Goal: Register for event/course

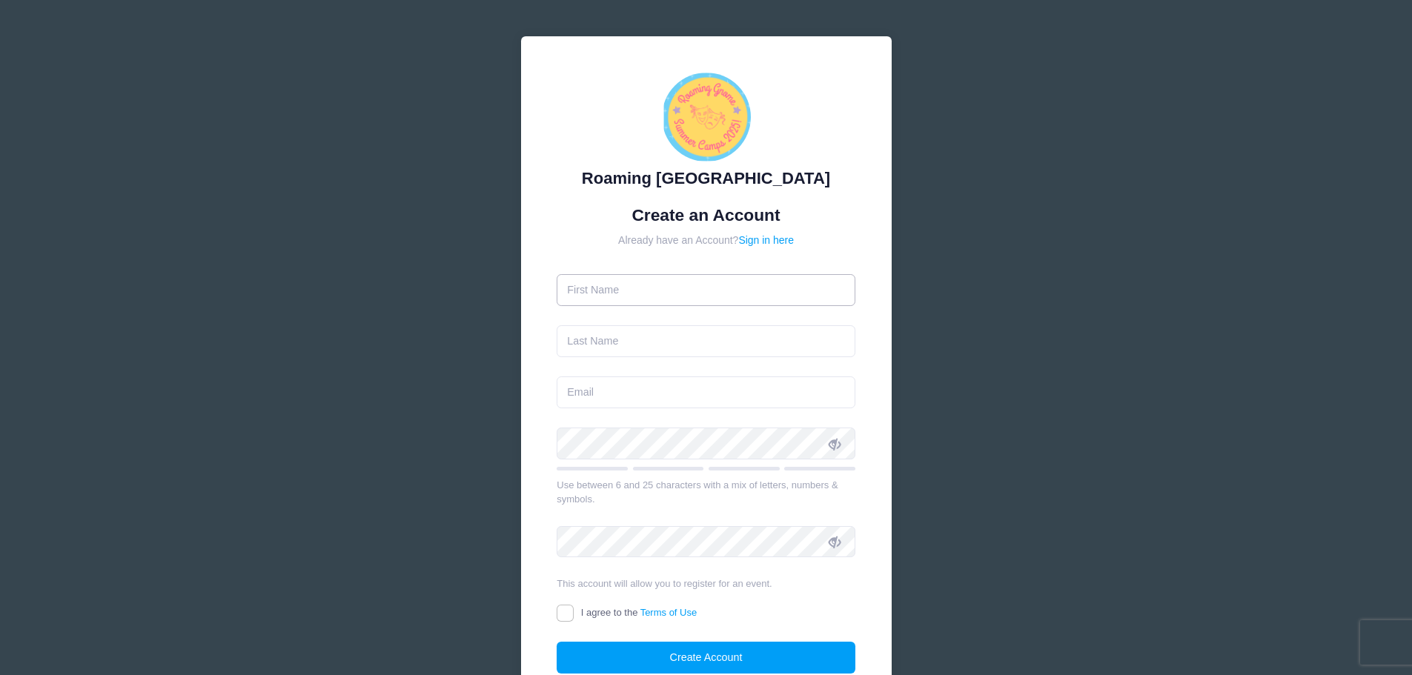
drag, startPoint x: 0, startPoint y: 0, endPoint x: 689, endPoint y: 285, distance: 745.1
click at [689, 285] on input "text" at bounding box center [706, 290] width 299 height 32
type input "[PERSON_NAME]"
type input "[PERSON_NAME][EMAIL_ADDRESS][PERSON_NAME][DOMAIN_NAME]"
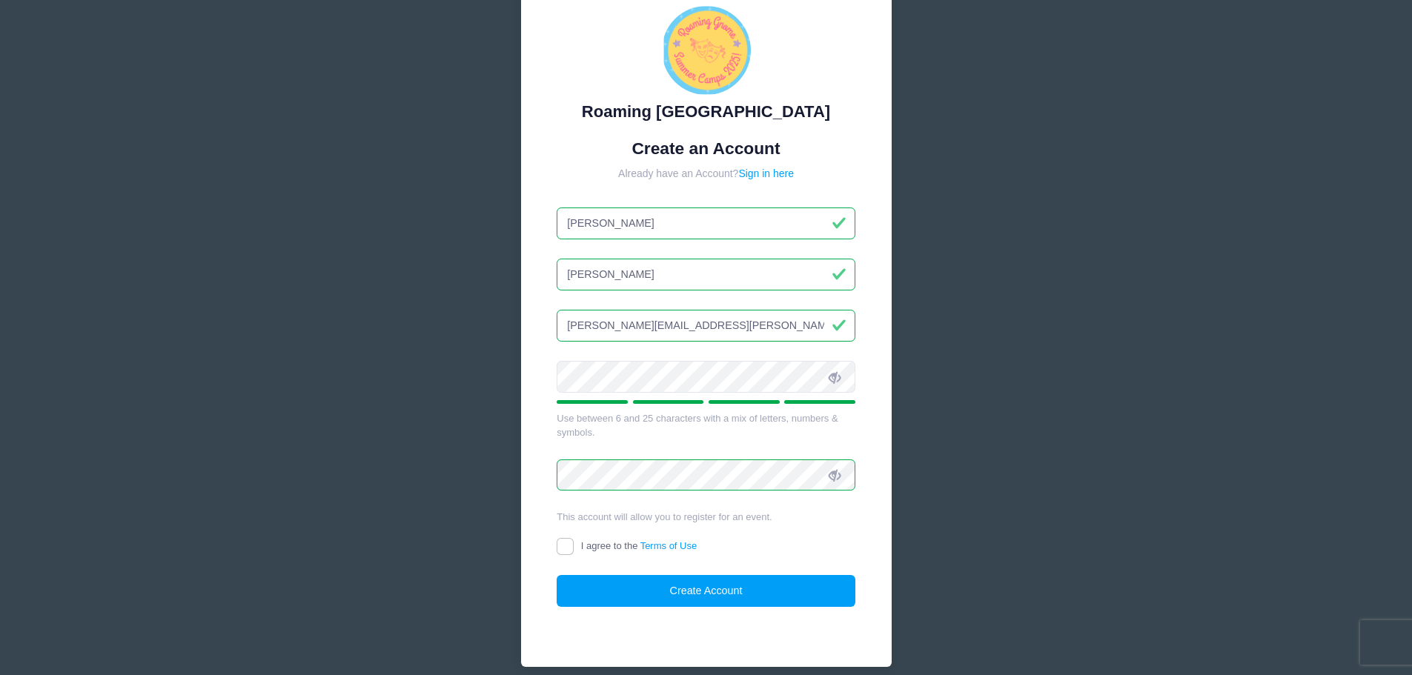
scroll to position [131, 0]
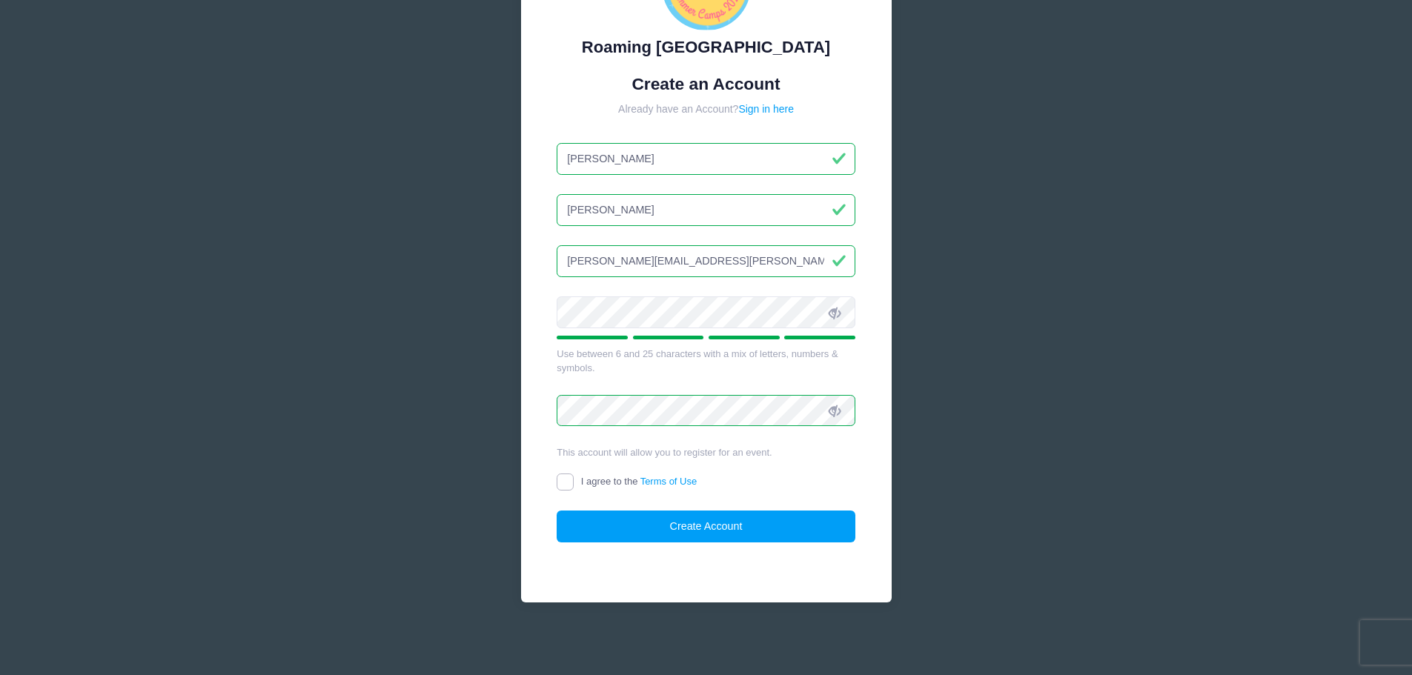
click at [563, 479] on input "I agree to the Terms of Use" at bounding box center [565, 482] width 17 height 17
checkbox input "true"
click at [622, 534] on button "Create Account" at bounding box center [706, 527] width 299 height 32
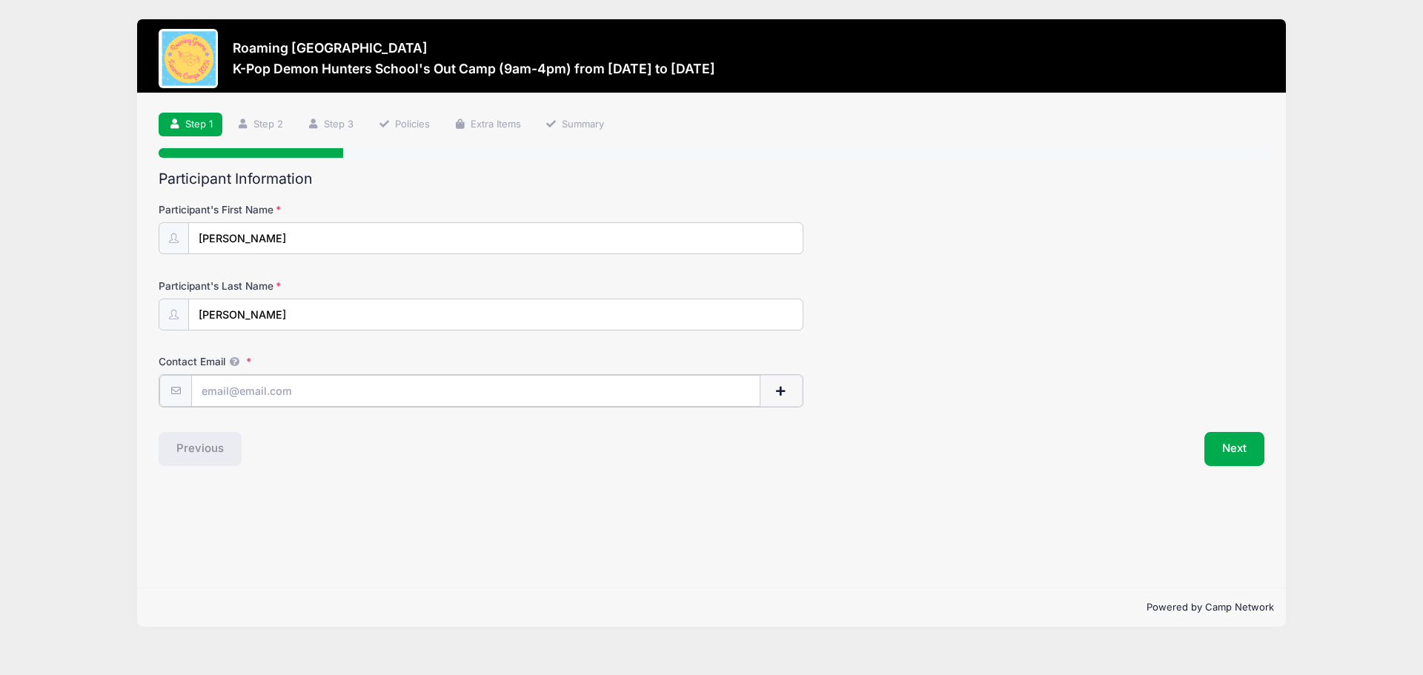
click at [382, 379] on input "Contact Email" at bounding box center [475, 391] width 569 height 32
type input "[PERSON_NAME][EMAIL_ADDRESS][PERSON_NAME][DOMAIN_NAME]"
click at [1259, 440] on button "Next" at bounding box center [1235, 448] width 60 height 34
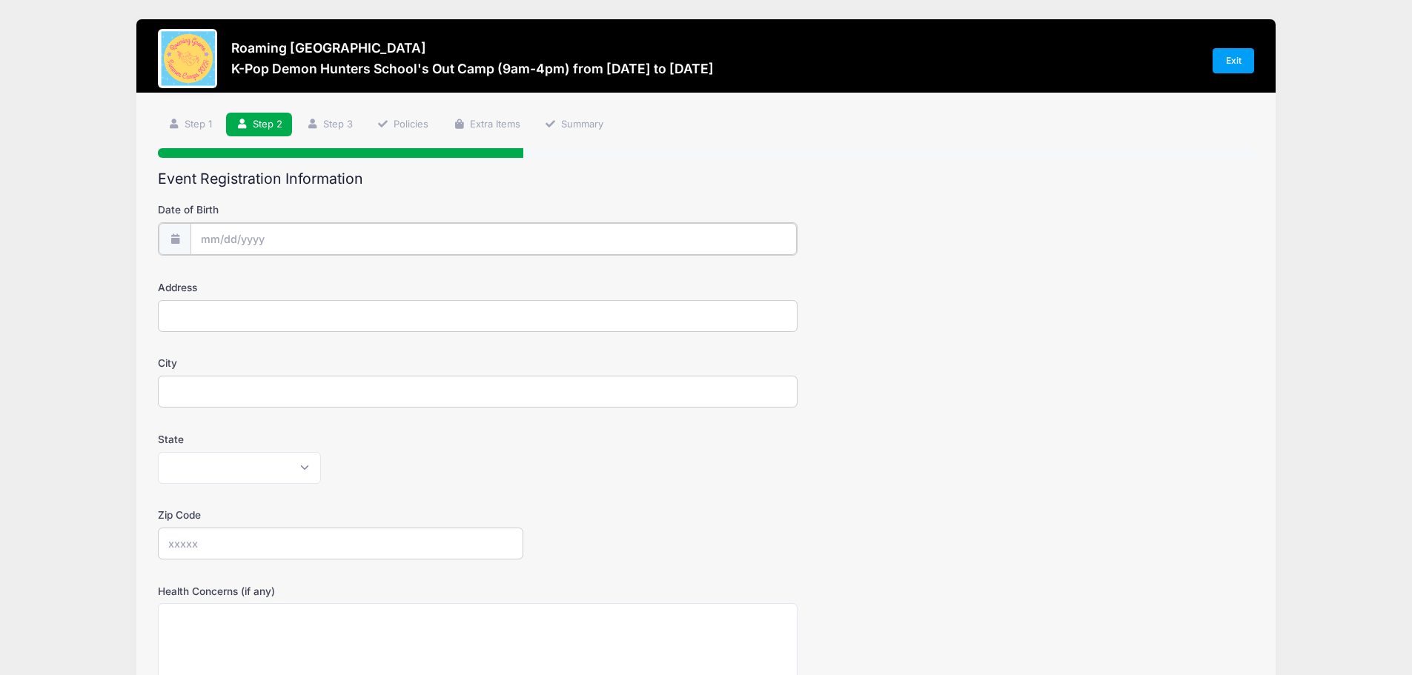
click at [271, 235] on input "Date of Birth" at bounding box center [493, 239] width 606 height 32
click at [208, 246] on input "Date of Birth" at bounding box center [493, 239] width 606 height 32
click at [208, 232] on input "Date of Birth" at bounding box center [493, 239] width 606 height 32
click at [263, 283] on select "January February March April May June July August September October November De…" at bounding box center [268, 278] width 66 height 19
select select "1"
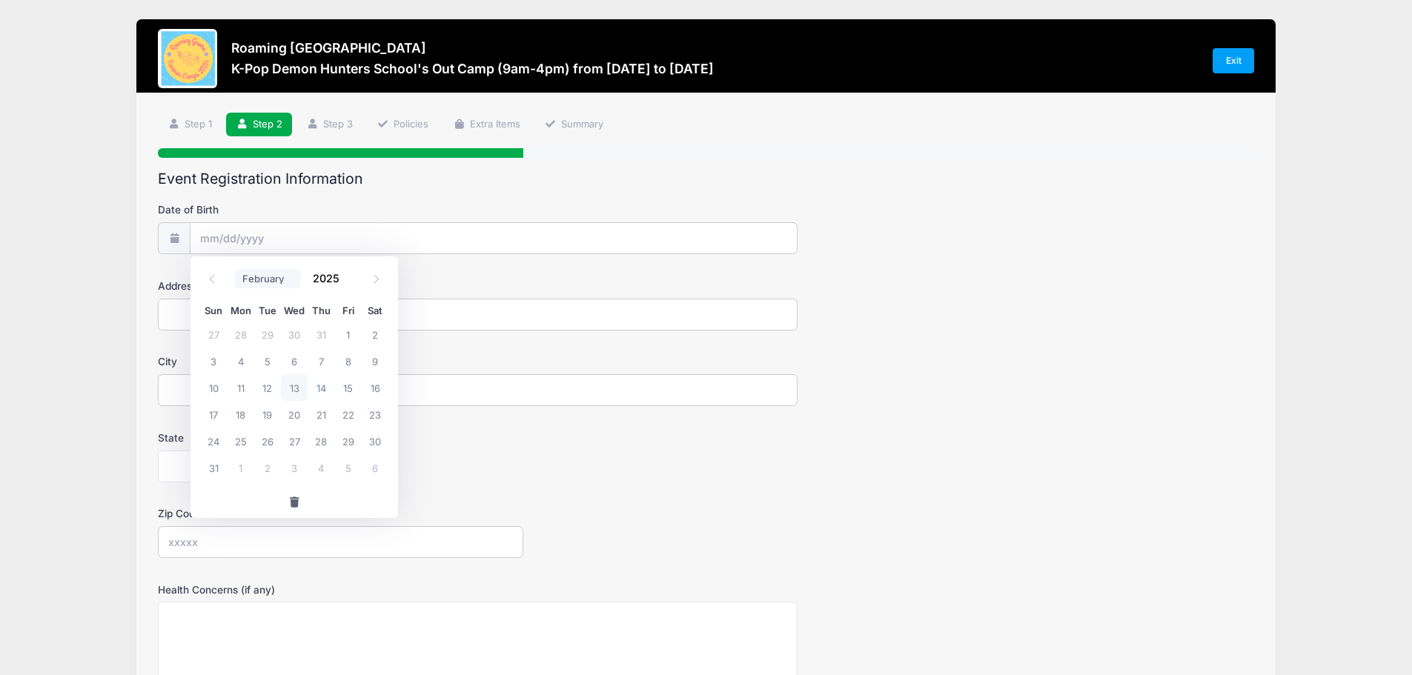
click at [235, 269] on select "January February March April May June July August September October November De…" at bounding box center [268, 278] width 66 height 19
click at [351, 277] on span at bounding box center [348, 272] width 10 height 11
click at [348, 270] on span at bounding box center [348, 272] width 10 height 11
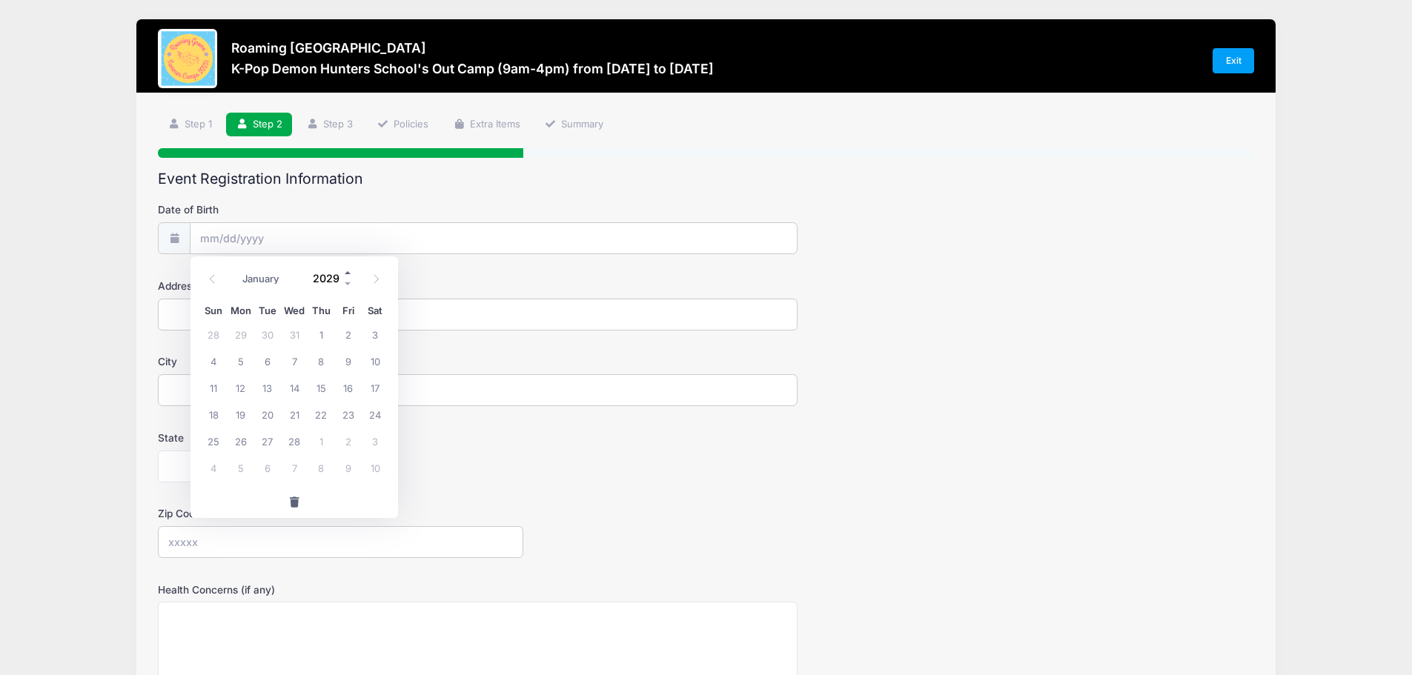
click at [348, 270] on span at bounding box center [348, 272] width 10 height 11
click at [348, 285] on span at bounding box center [348, 283] width 10 height 11
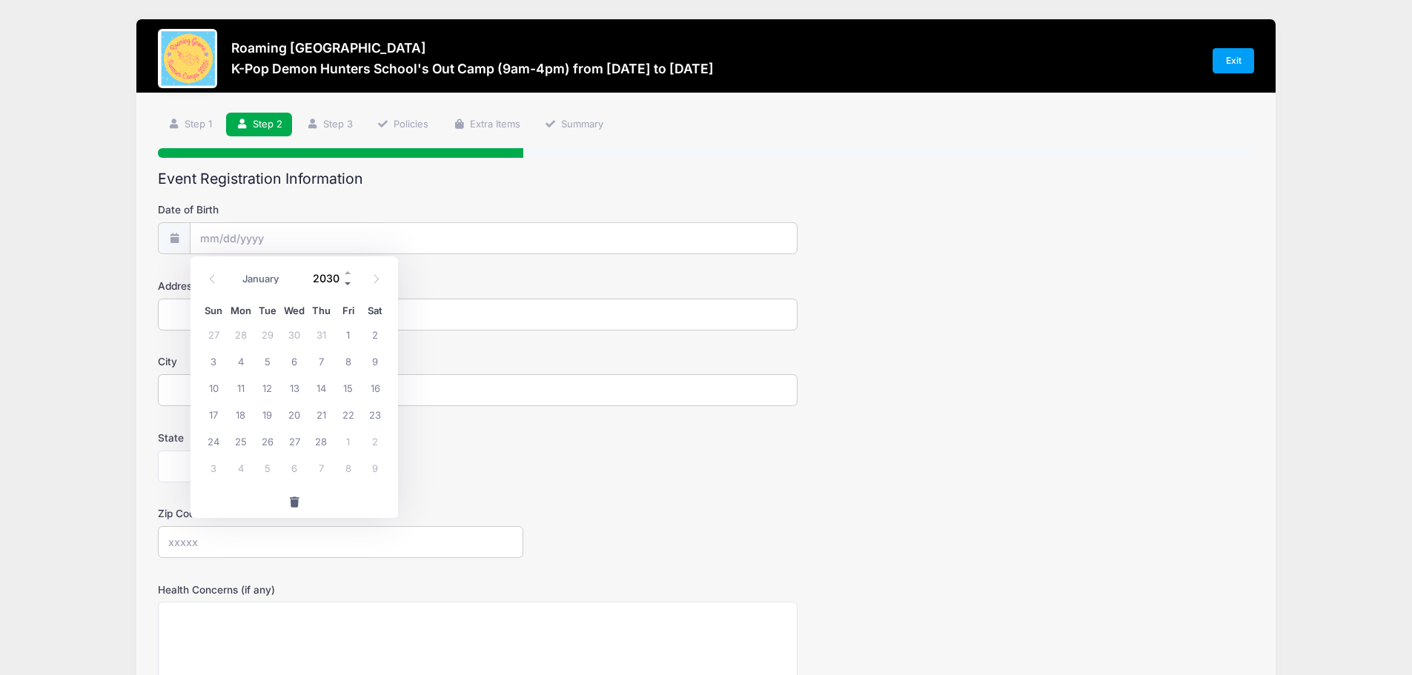
click at [348, 285] on span at bounding box center [348, 283] width 10 height 11
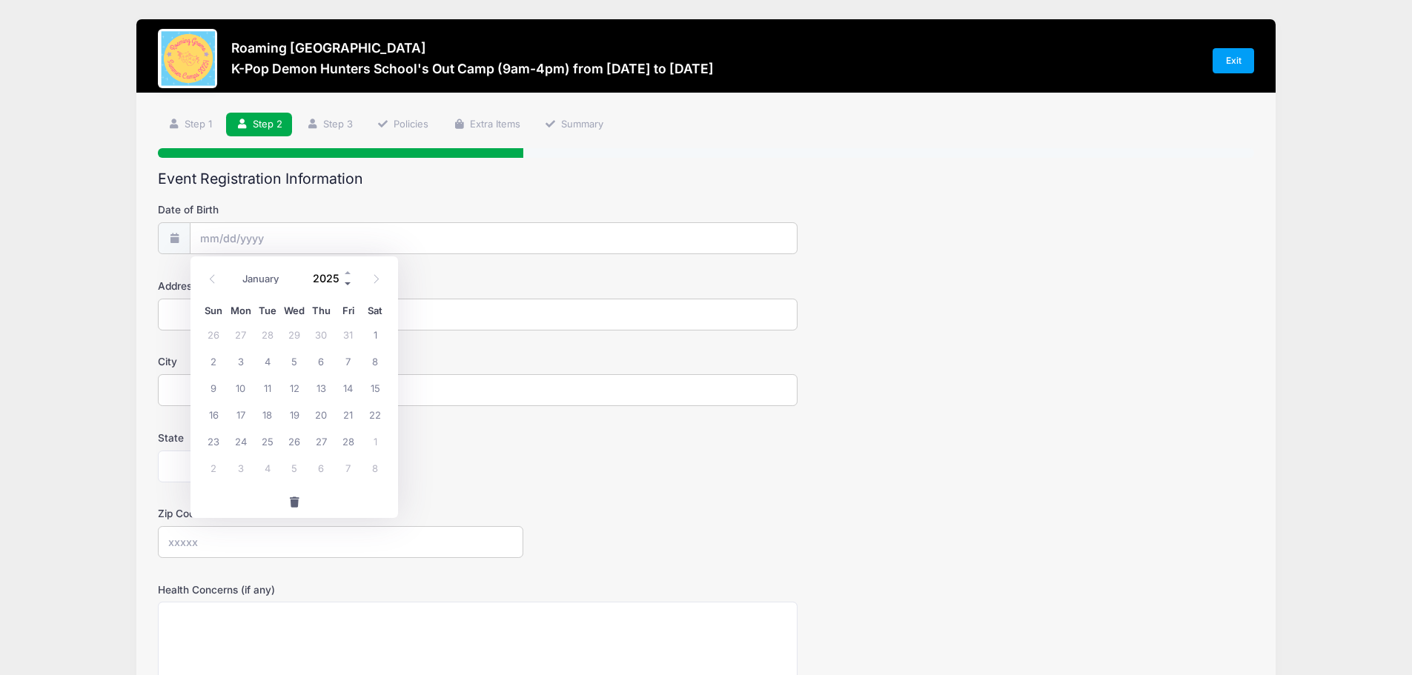
click at [348, 285] on span at bounding box center [348, 283] width 10 height 11
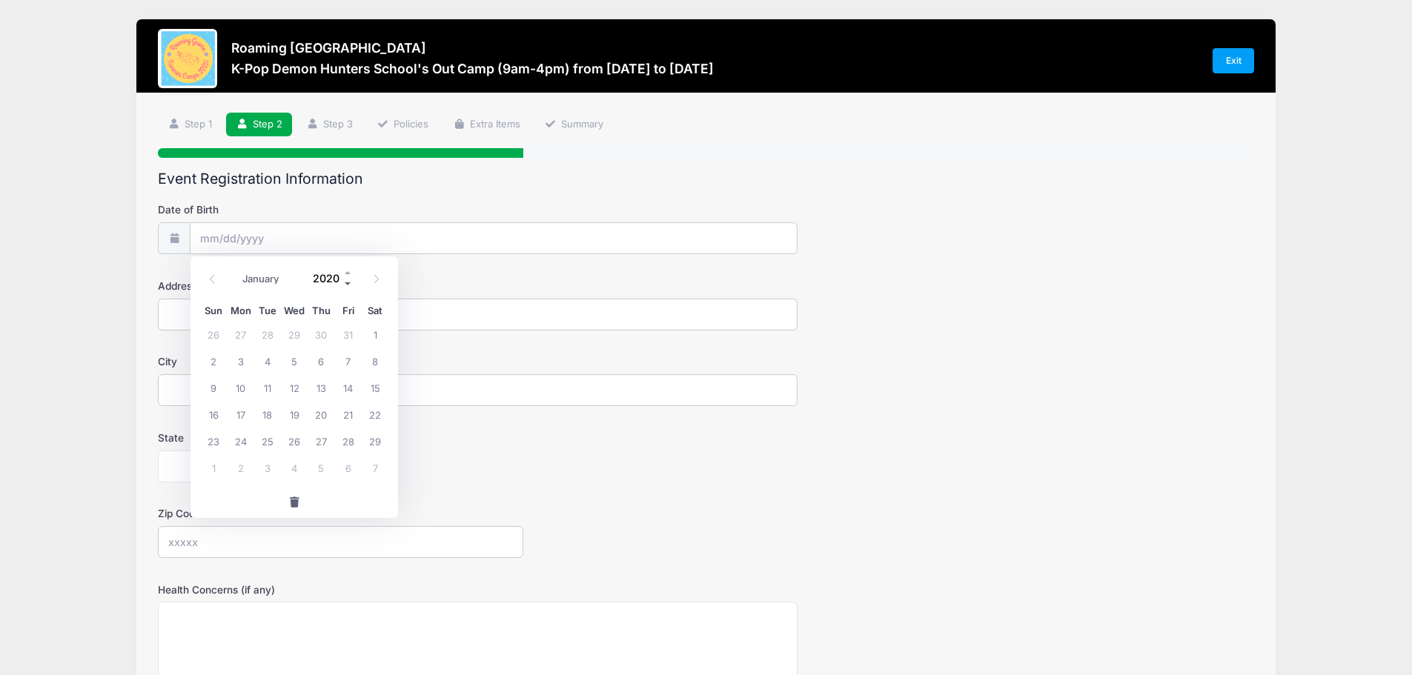
click at [348, 285] on span at bounding box center [348, 283] width 10 height 11
type input "2018"
click at [313, 387] on span "15" at bounding box center [321, 387] width 27 height 27
type input "02/15/2018"
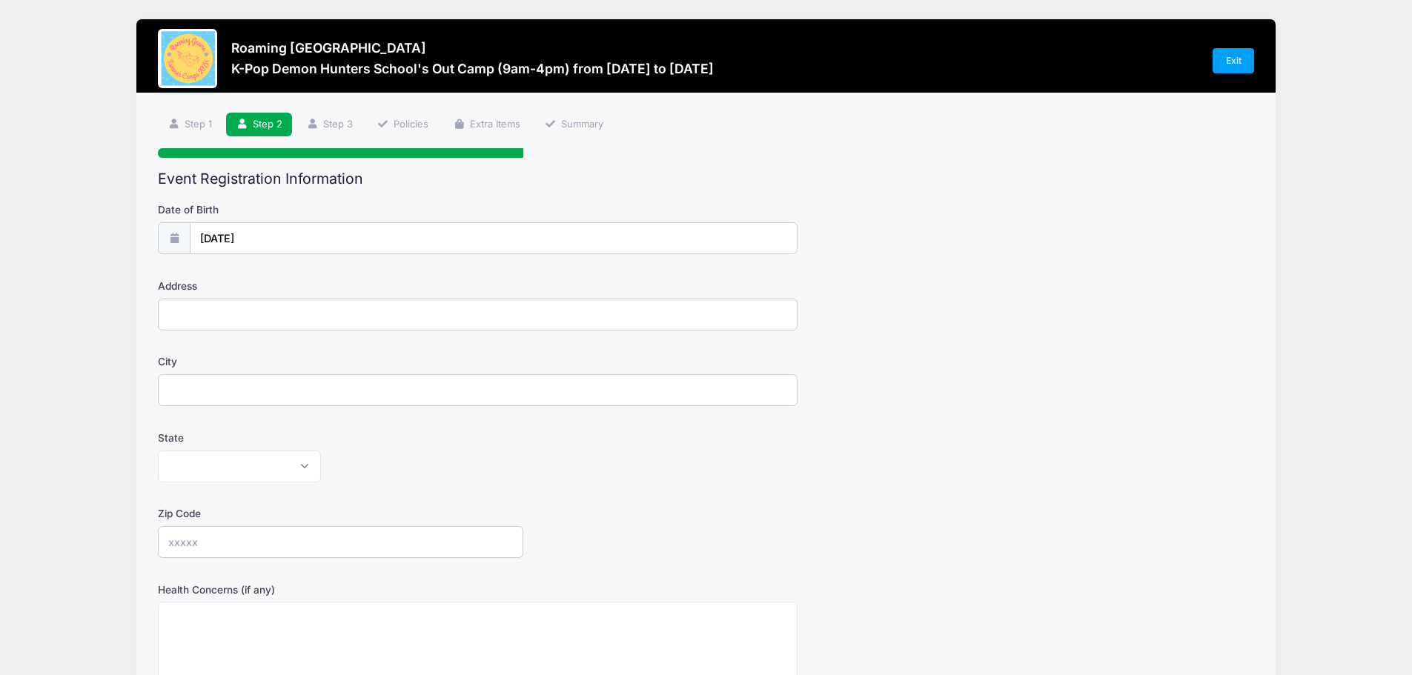
click at [213, 306] on input "Address" at bounding box center [478, 315] width 640 height 32
type input "2846 Macon Way"
type input "Denver"
select select "CO"
type input "80238"
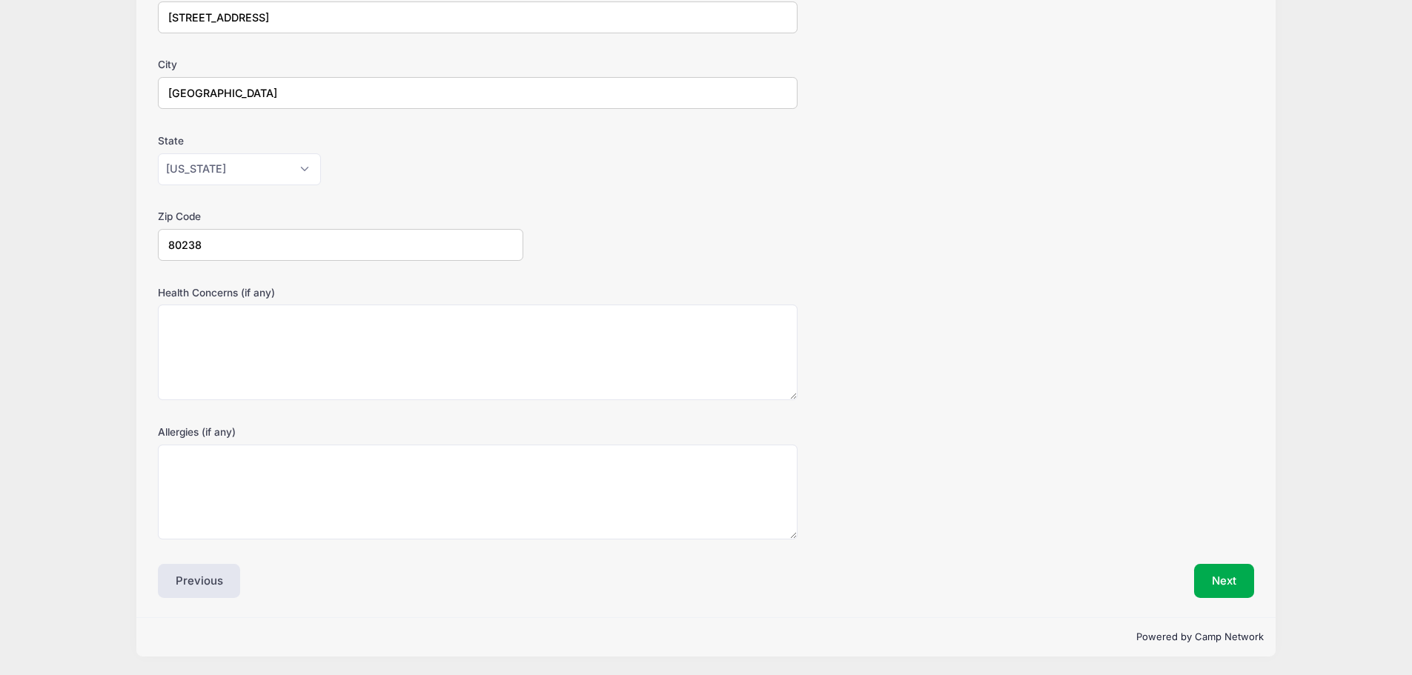
scroll to position [298, 0]
click at [1230, 581] on button "Next" at bounding box center [1224, 580] width 60 height 34
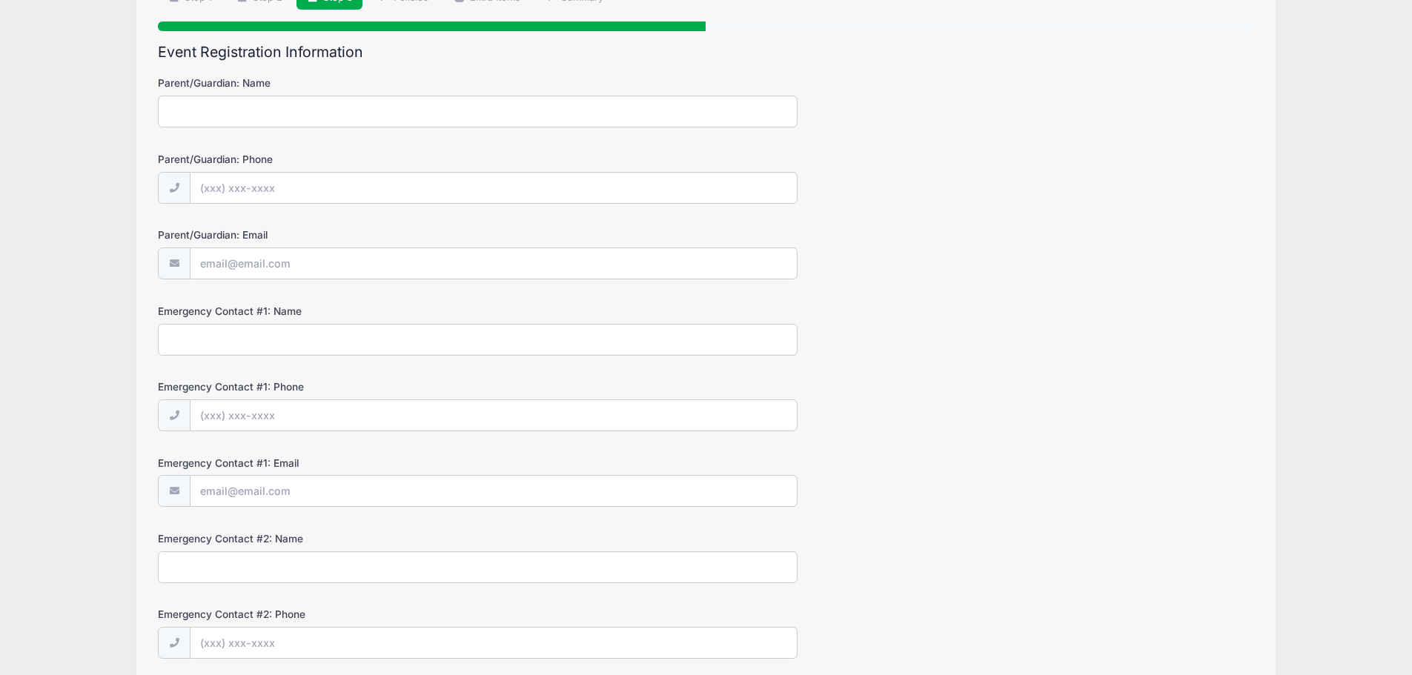
scroll to position [0, 0]
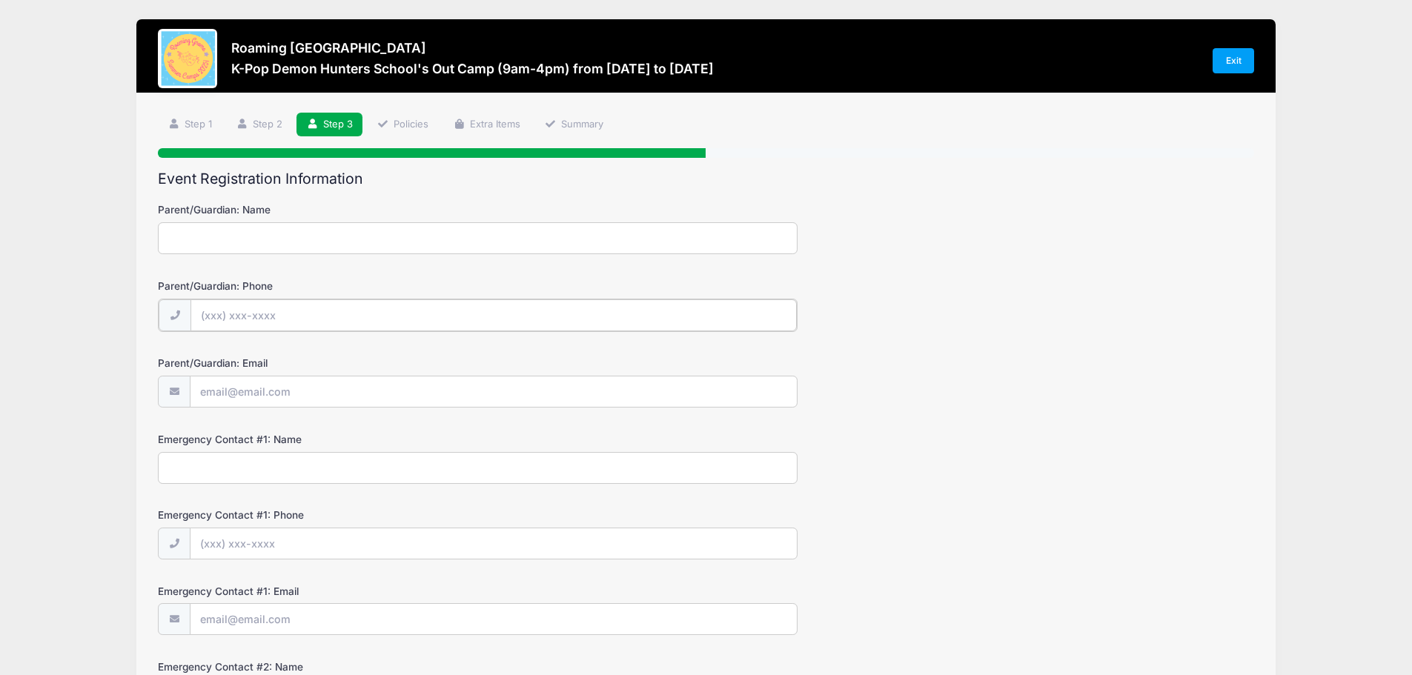
click at [299, 319] on input "Parent/Guardian: Phone" at bounding box center [493, 315] width 606 height 32
type input "(616) 443-0206"
click at [264, 395] on input "Parent/Guardian: Email" at bounding box center [493, 391] width 606 height 32
type input "[PERSON_NAME][EMAIL_ADDRESS][PERSON_NAME][DOMAIN_NAME]"
click at [269, 452] on input "Emergency Contact #1: Name" at bounding box center [478, 467] width 640 height 32
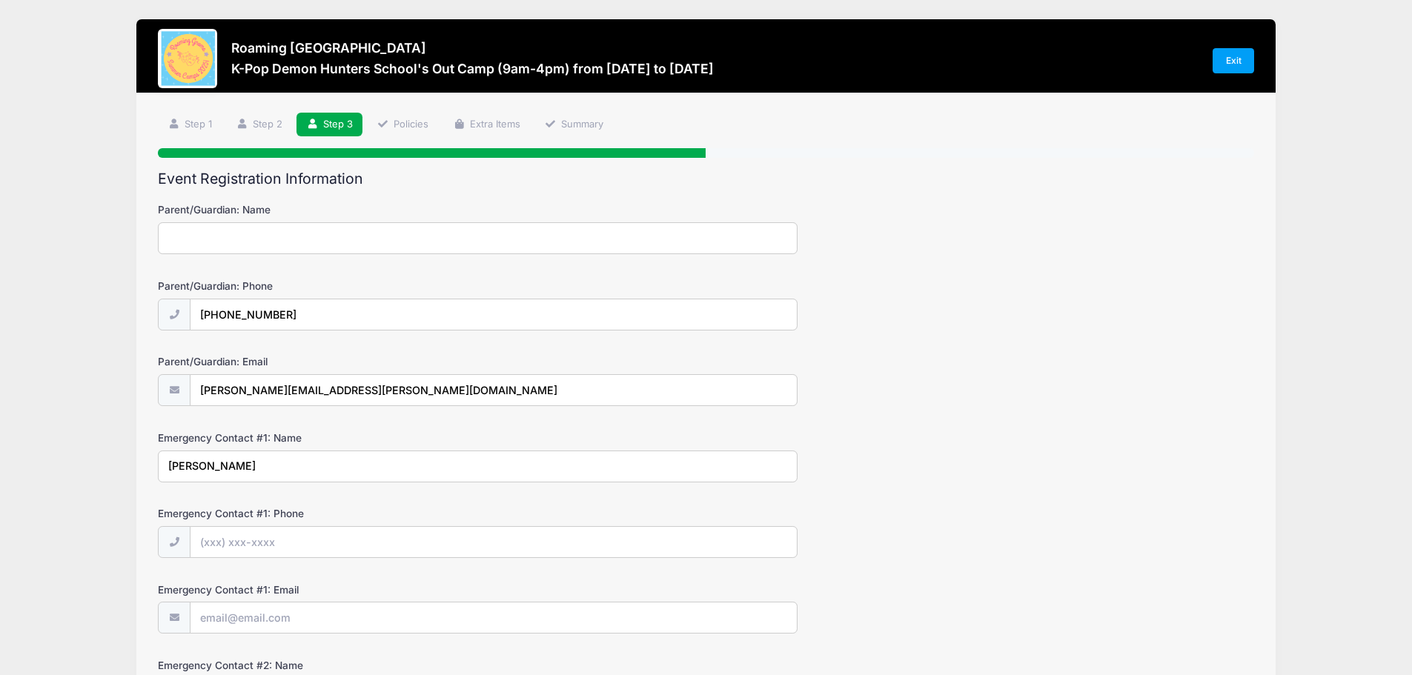
type input "Stephanie Lynn"
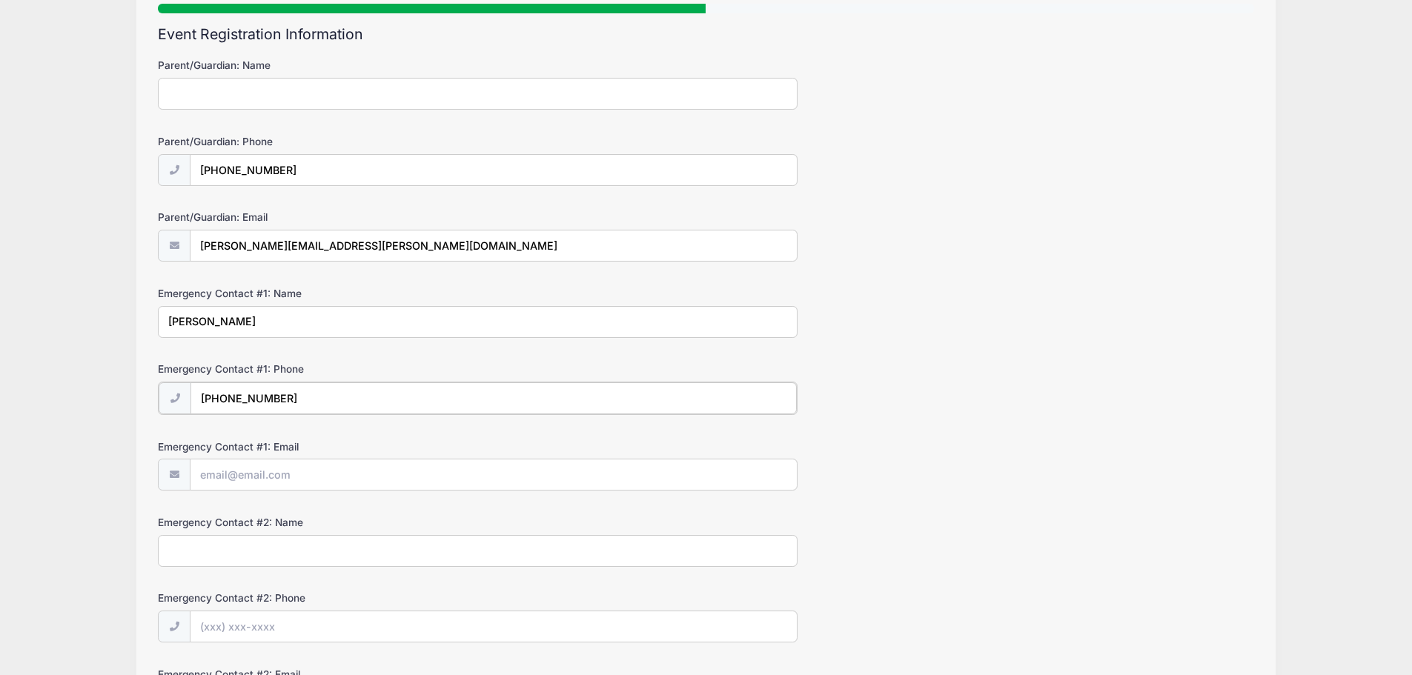
scroll to position [148, 0]
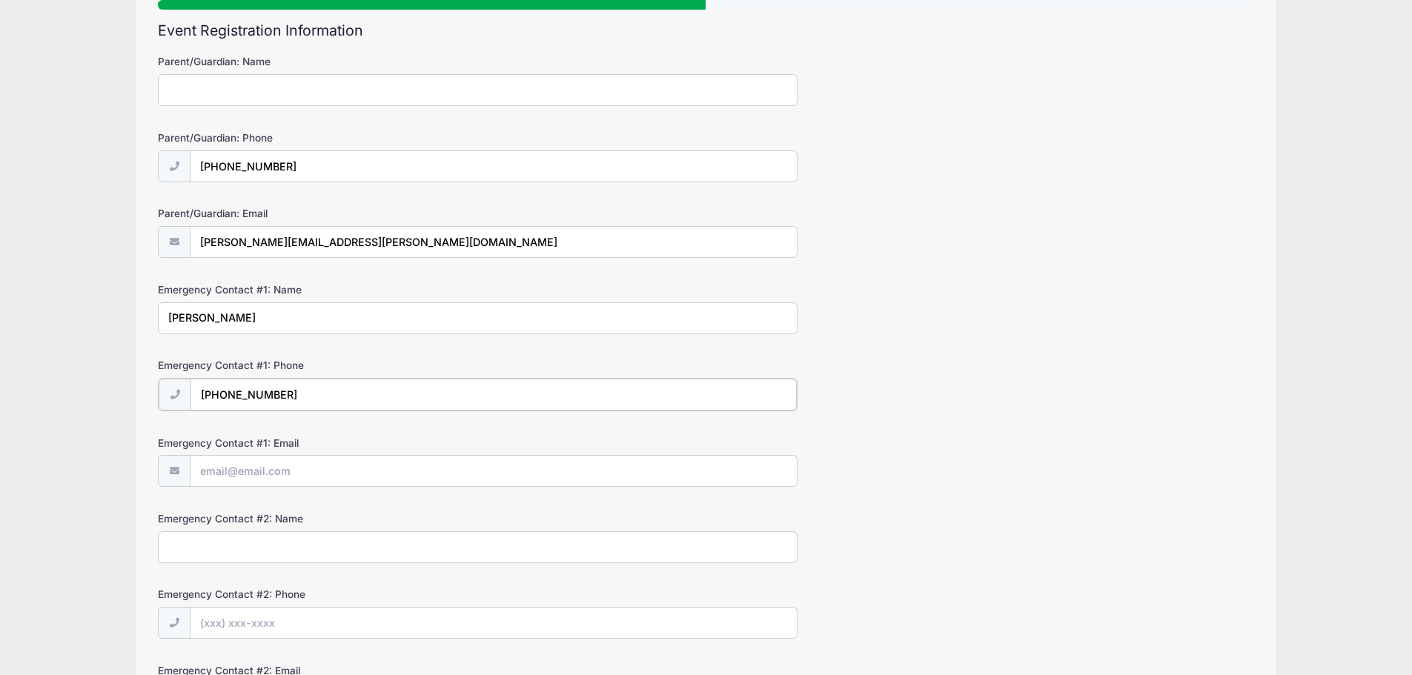
type input "(616) 443-0206"
click at [274, 468] on input "Emergency Contact #1: Email" at bounding box center [493, 470] width 606 height 32
type input "[PERSON_NAME][EMAIL_ADDRESS][PERSON_NAME][DOMAIN_NAME]"
click at [245, 547] on input "Emergency Contact #2: Name" at bounding box center [478, 546] width 640 height 32
type input "Sean Lynn"
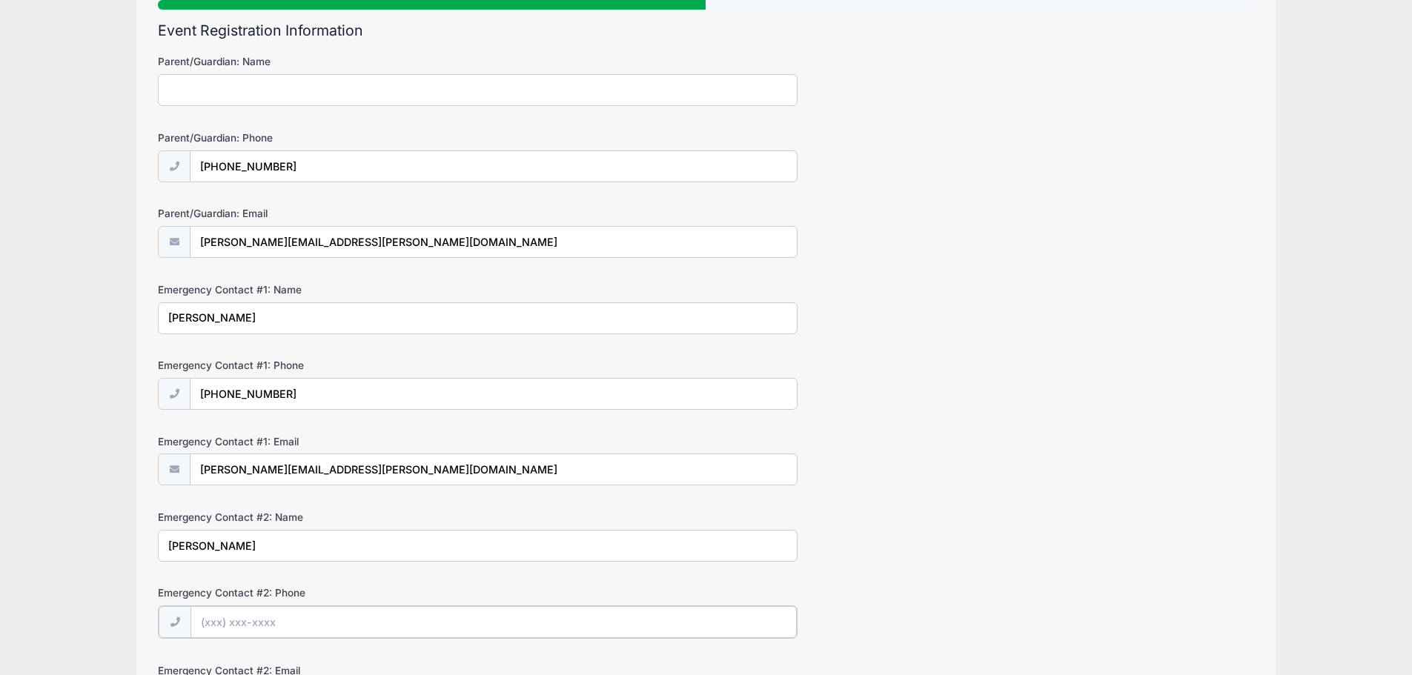
click at [219, 635] on input "Emergency Contact #2: Phone" at bounding box center [493, 622] width 606 height 32
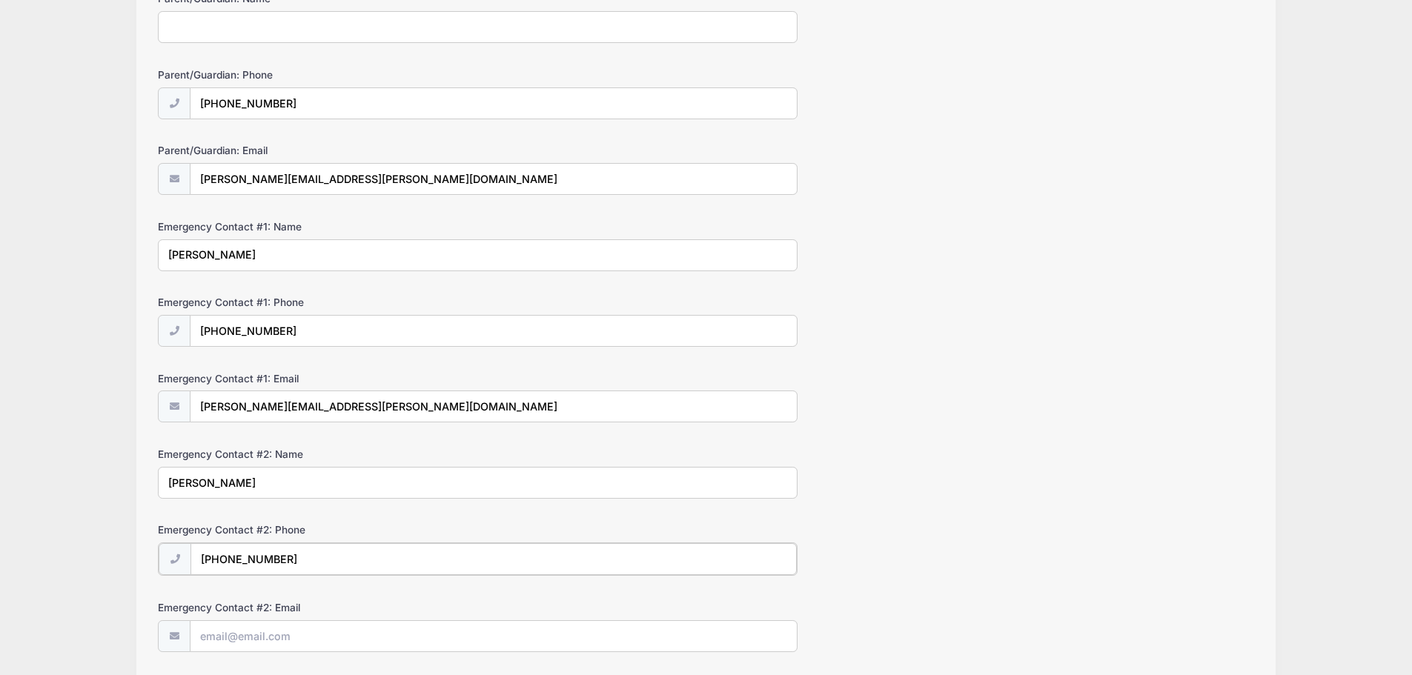
scroll to position [324, 0]
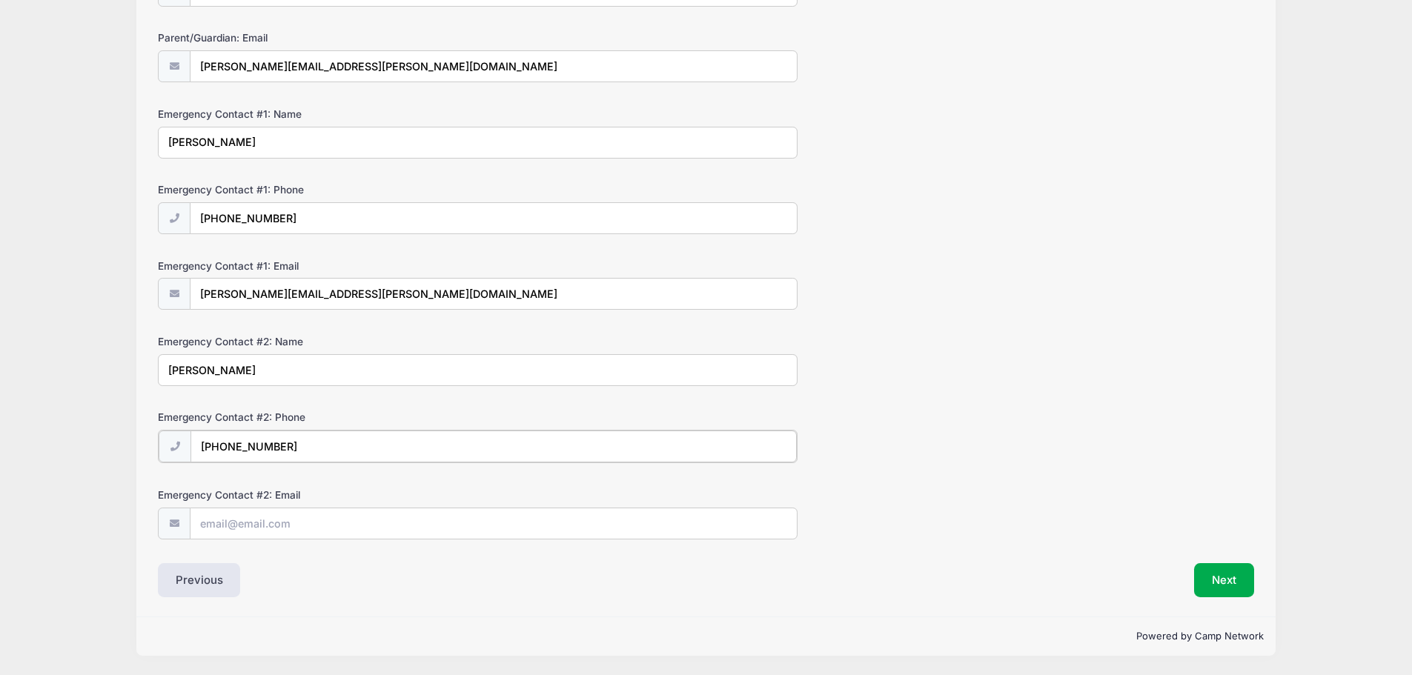
type input "(248) 672-8127"
click at [276, 524] on input "Emergency Contact #2: Email" at bounding box center [493, 523] width 606 height 32
type input "seanlynn03@gmail.com"
click at [1256, 569] on div "Next" at bounding box center [983, 580] width 555 height 34
click at [1240, 574] on button "Next" at bounding box center [1224, 580] width 60 height 34
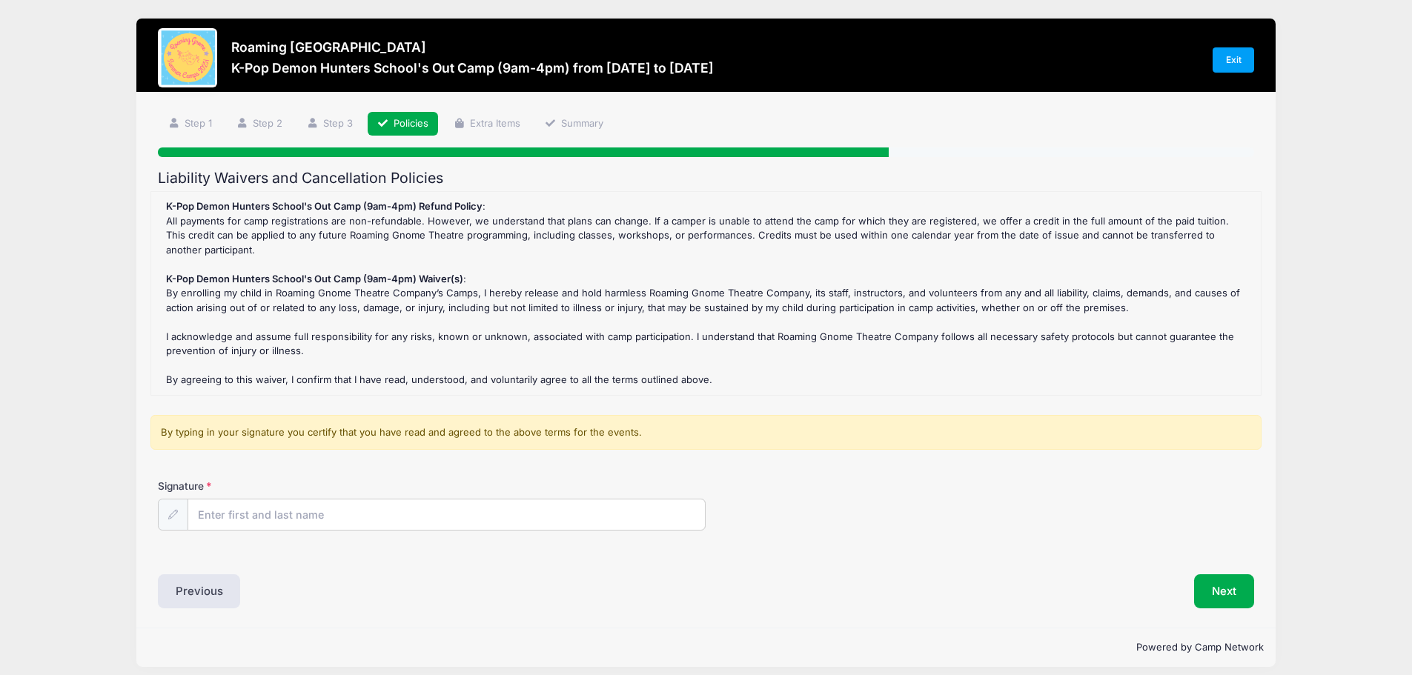
scroll to position [0, 0]
click at [521, 508] on input "Signature" at bounding box center [446, 516] width 517 height 32
click at [447, 522] on input "Signature" at bounding box center [446, 516] width 517 height 32
type input "Stephanie Lynn"
click at [1222, 591] on button "Next" at bounding box center [1224, 592] width 60 height 34
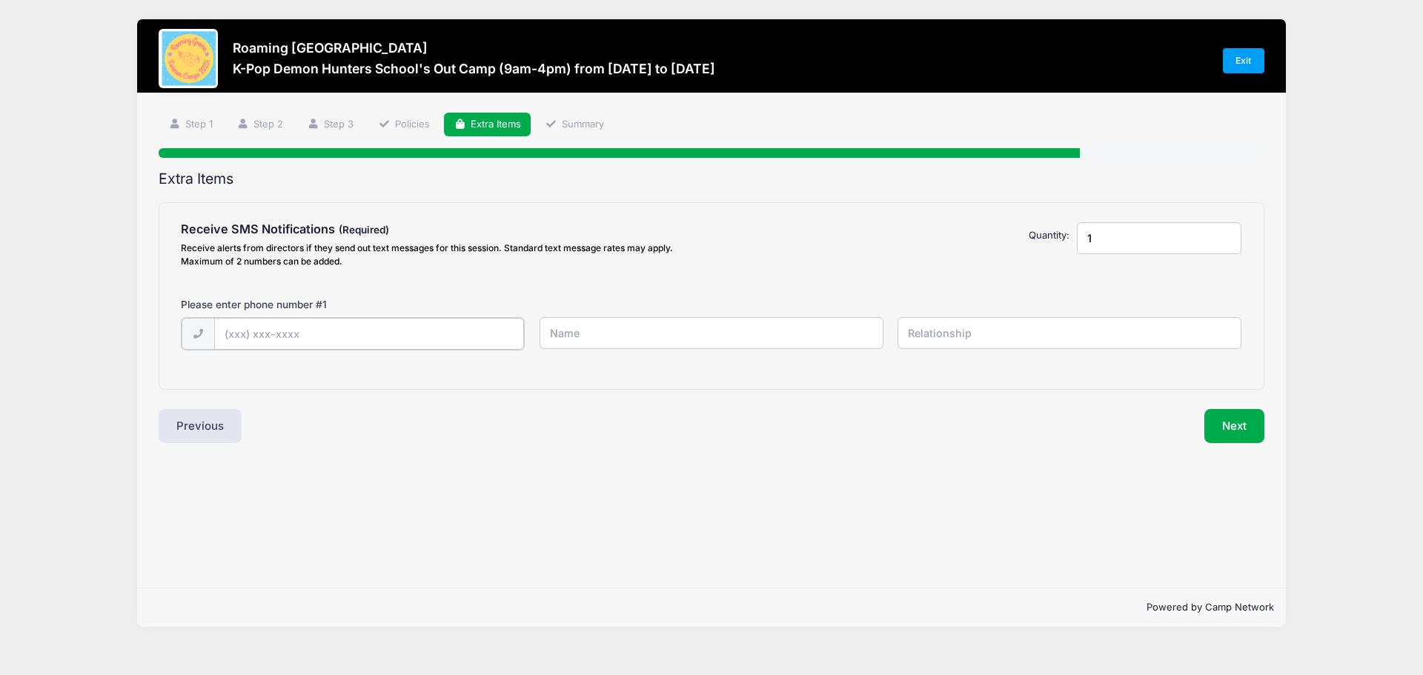
click at [0, 0] on input "text" at bounding box center [0, 0] width 0 height 0
type input "(616) 443-0206"
click at [0, 0] on input "text" at bounding box center [0, 0] width 0 height 0
type input "Stephanie"
type input "L"
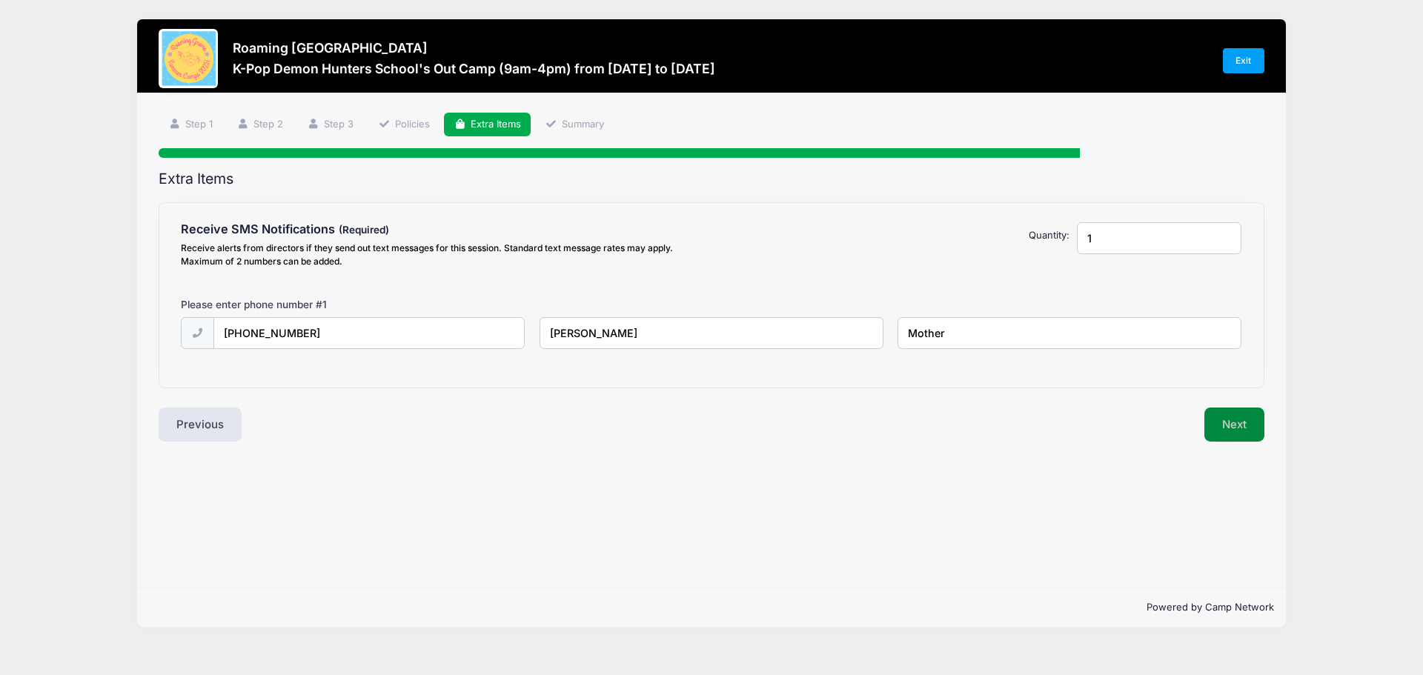
type input "Mother"
click at [1225, 431] on button "Next" at bounding box center [1235, 425] width 60 height 34
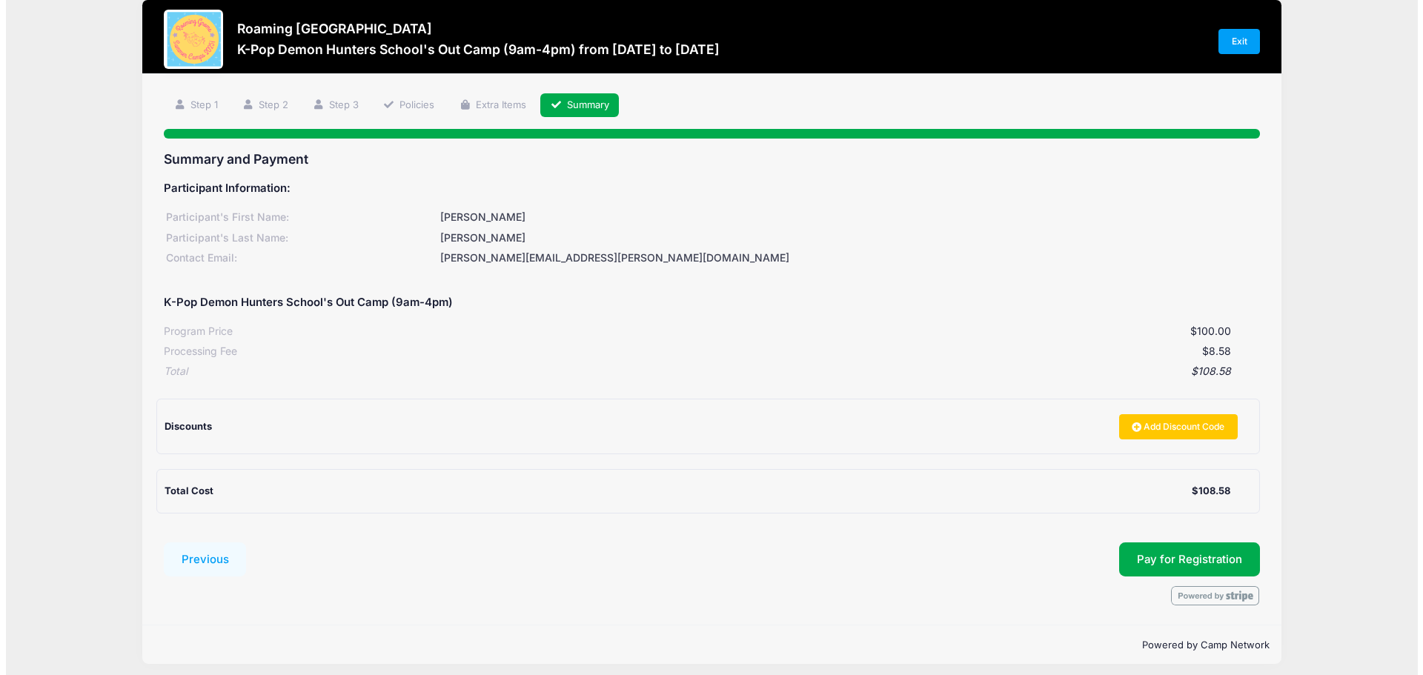
scroll to position [27, 0]
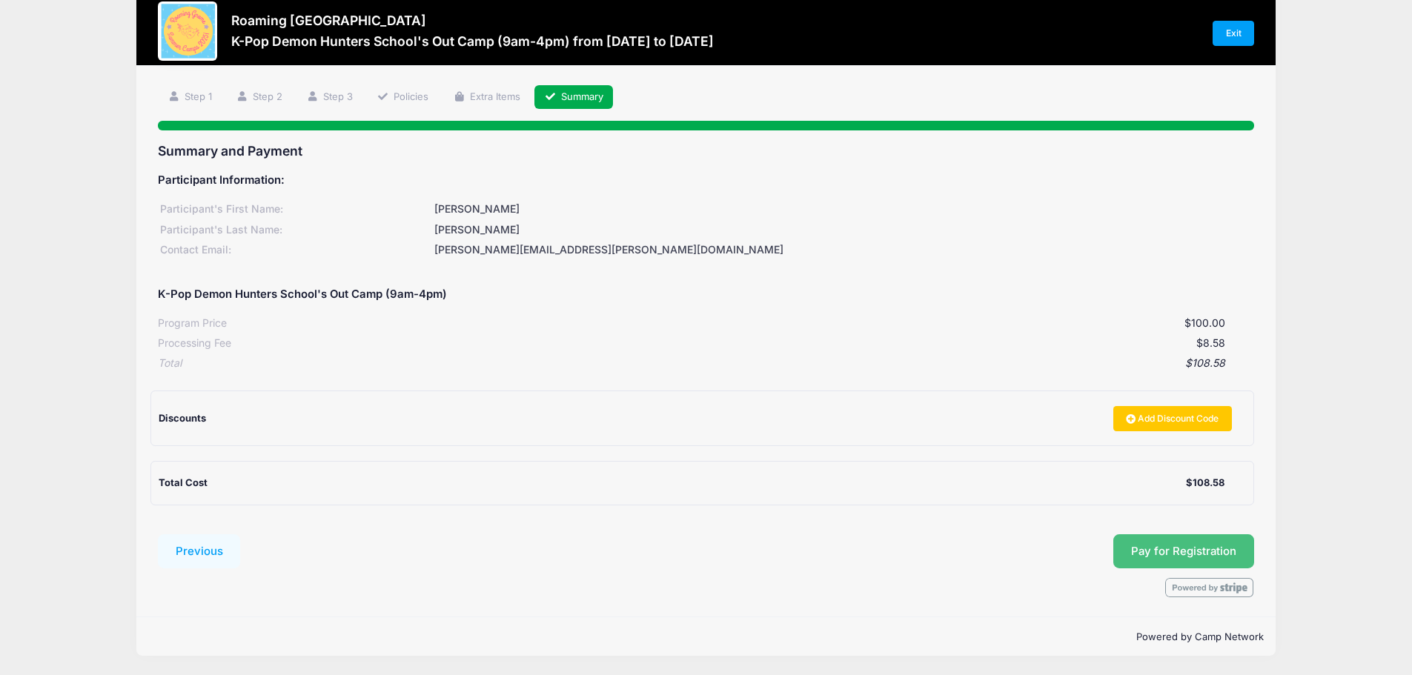
click at [1171, 550] on span "Pay for Registration" at bounding box center [1183, 551] width 105 height 13
